Goal: Task Accomplishment & Management: Use online tool/utility

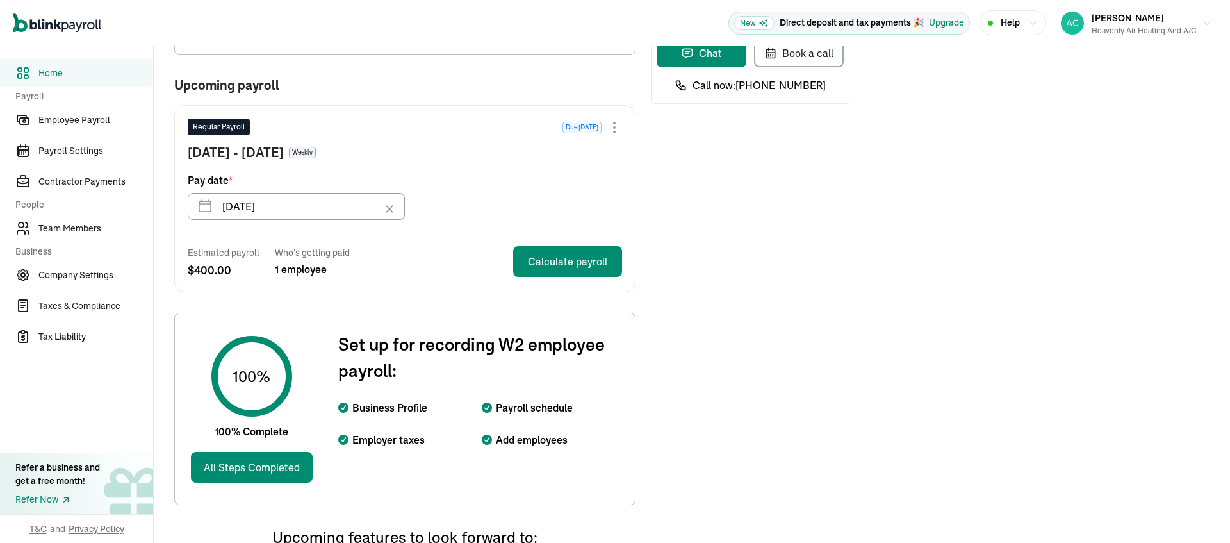
scroll to position [168, 0]
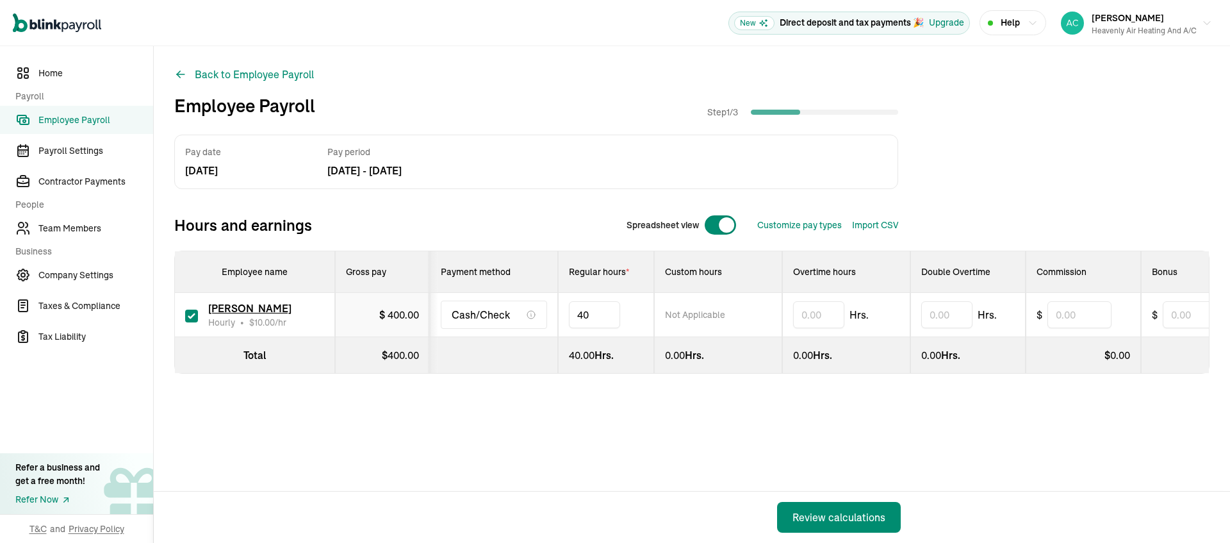
type input "4"
type input "8"
type input "16"
click at [849, 510] on div "Review calculations" at bounding box center [838, 516] width 93 height 15
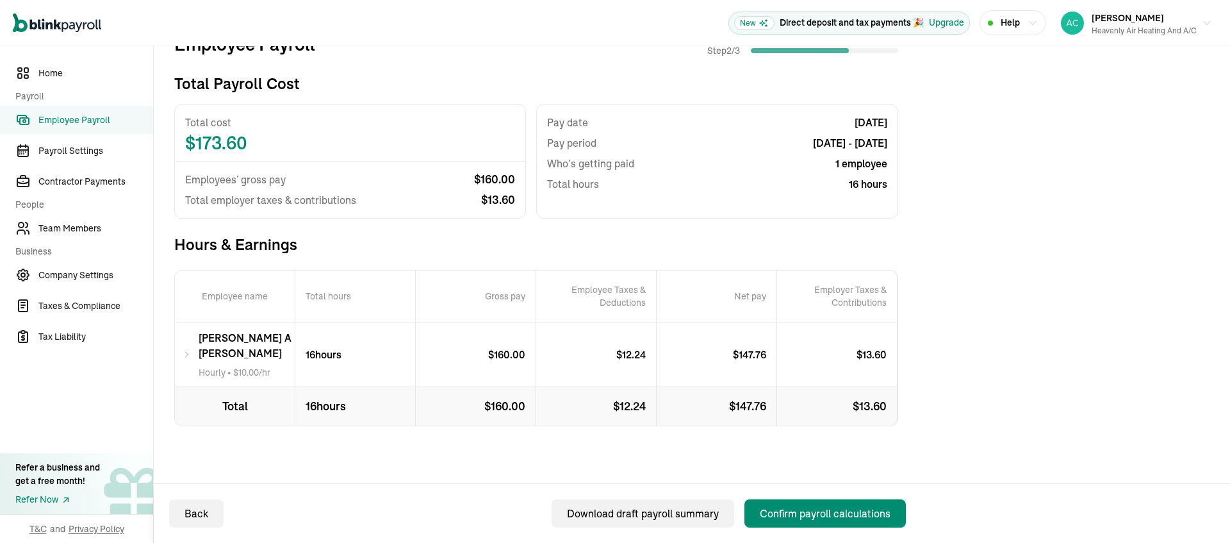
scroll to position [108, 0]
click at [822, 512] on div "Confirm payroll calculations" at bounding box center [825, 512] width 131 height 15
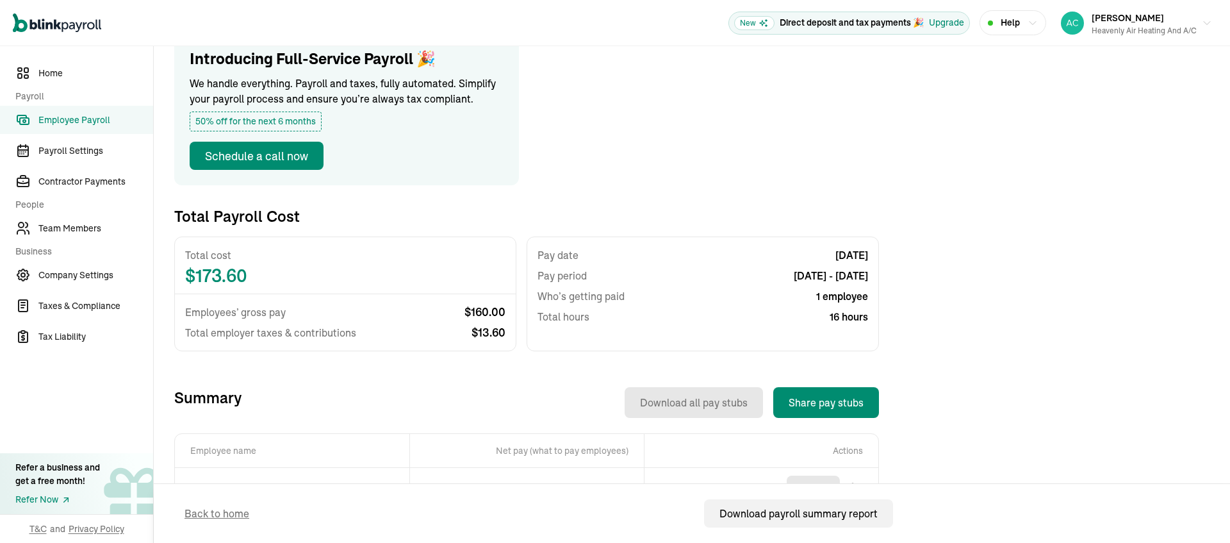
scroll to position [308, 0]
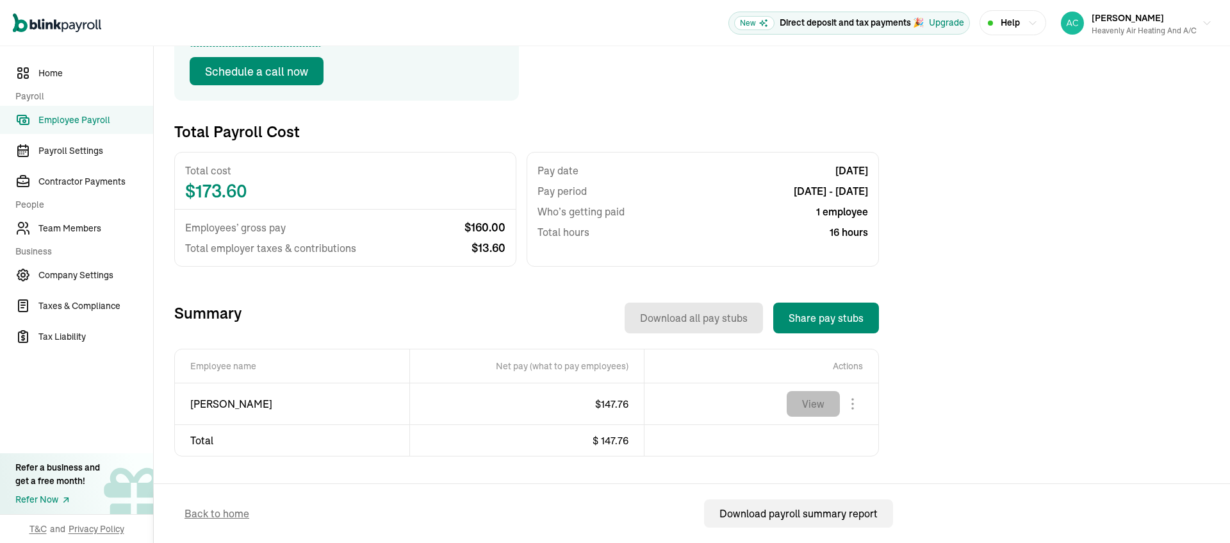
click at [809, 391] on button "View" at bounding box center [813, 404] width 53 height 26
click at [858, 385] on body "Open main menu New Direct deposit and tax payments 🎉 Upgrade Help [PERSON_NAME]…" at bounding box center [615, 271] width 1230 height 543
